Goal: Transaction & Acquisition: Download file/media

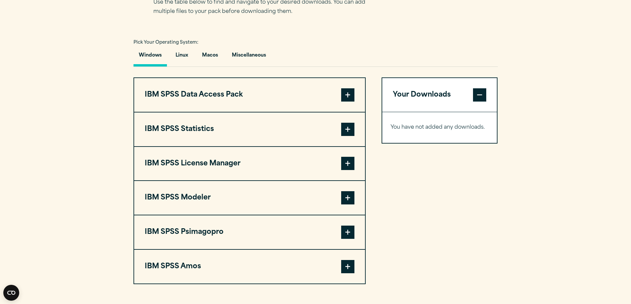
scroll to position [480, 0]
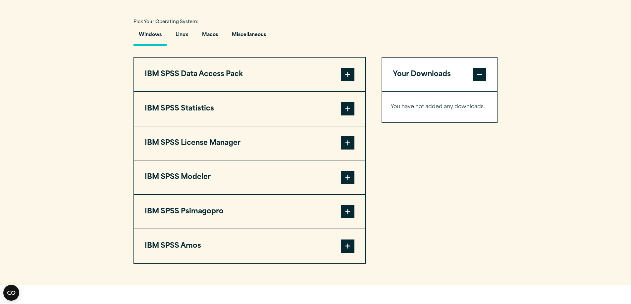
click at [346, 112] on span at bounding box center [347, 108] width 13 height 13
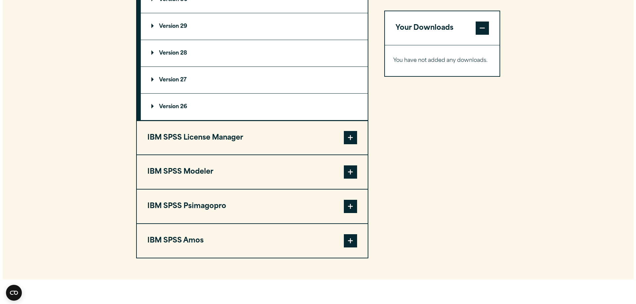
scroll to position [643, 0]
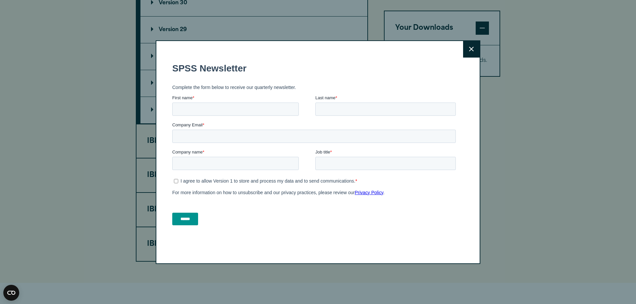
click at [466, 47] on button "Close" at bounding box center [471, 49] width 17 height 17
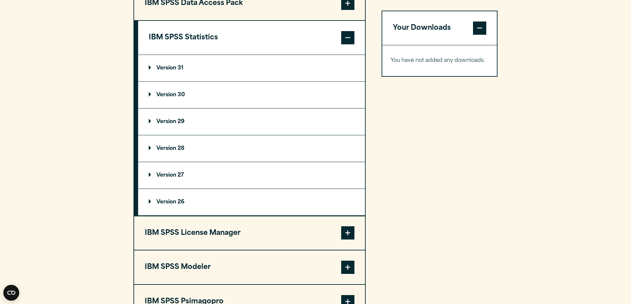
scroll to position [549, 0]
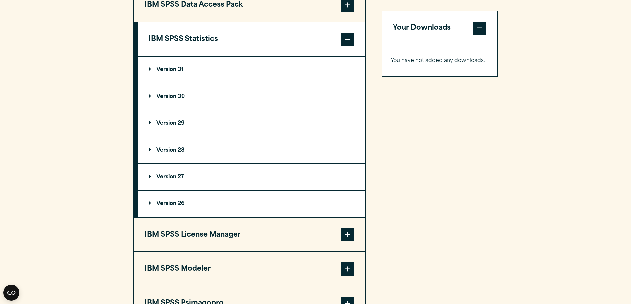
click at [163, 202] on p "Version 26" at bounding box center [167, 203] width 36 height 5
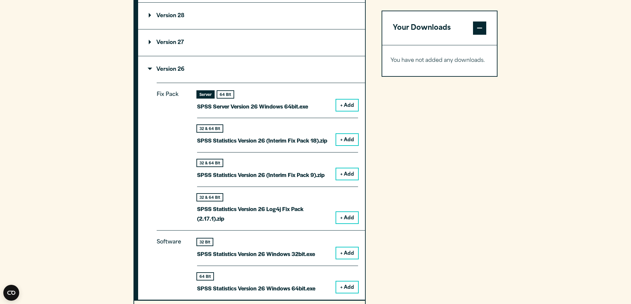
scroll to position [688, 0]
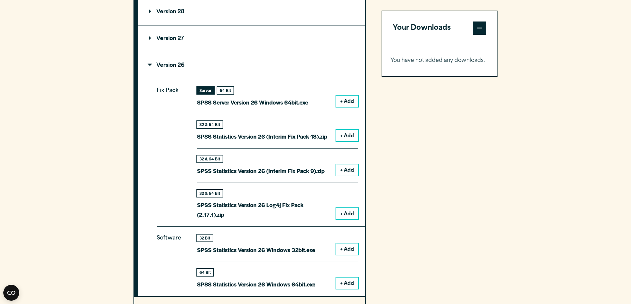
click at [346, 284] on button "+ Add" at bounding box center [347, 283] width 22 height 11
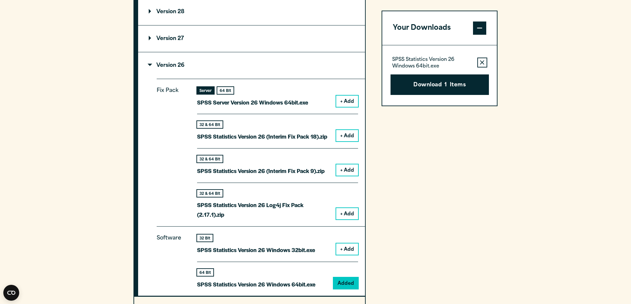
click at [449, 88] on button "Download 1 Items" at bounding box center [440, 85] width 98 height 21
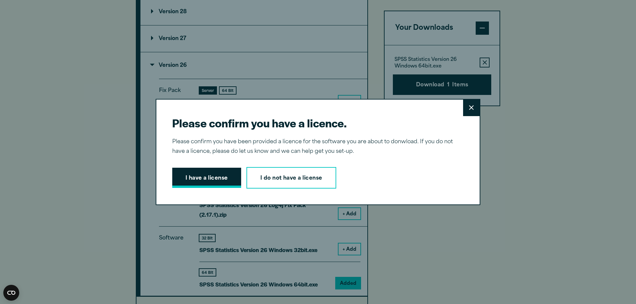
click at [212, 182] on button "I have a license" at bounding box center [206, 178] width 69 height 21
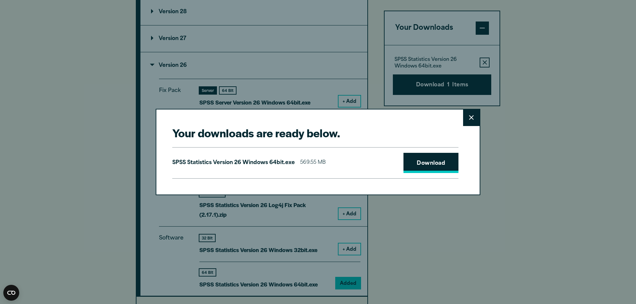
click at [422, 170] on link "Download" at bounding box center [430, 163] width 55 height 21
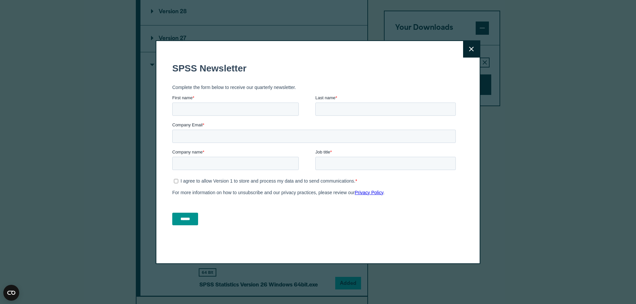
click at [470, 52] on button "Close" at bounding box center [471, 49] width 17 height 17
